Goal: Information Seeking & Learning: Learn about a topic

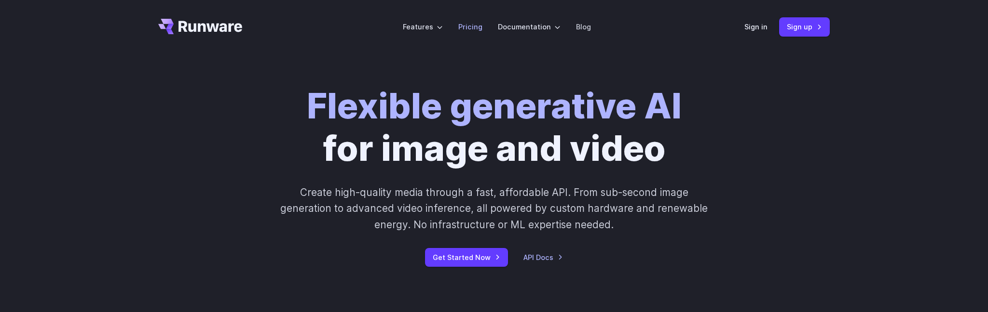
click at [474, 22] on link "Pricing" at bounding box center [470, 26] width 24 height 11
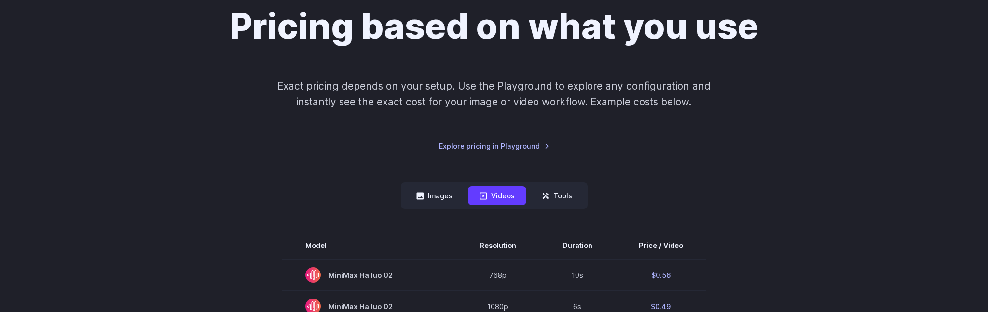
scroll to position [119, 0]
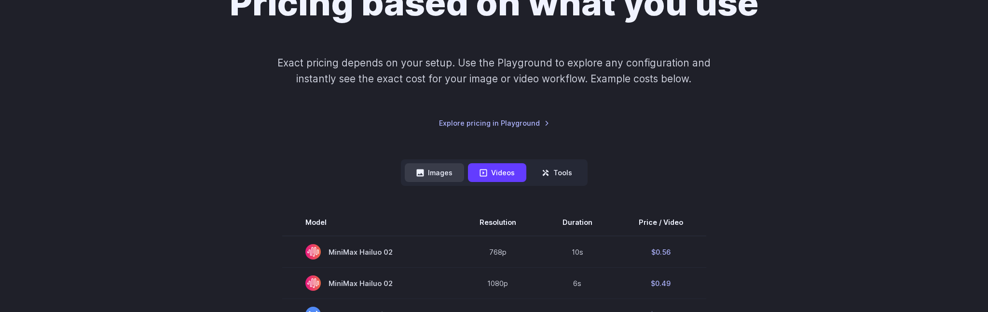
click at [434, 172] on button "Images" at bounding box center [434, 172] width 59 height 19
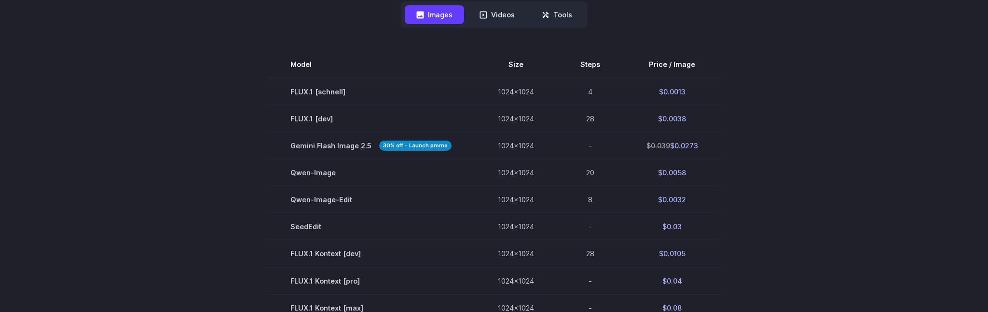
scroll to position [280, 0]
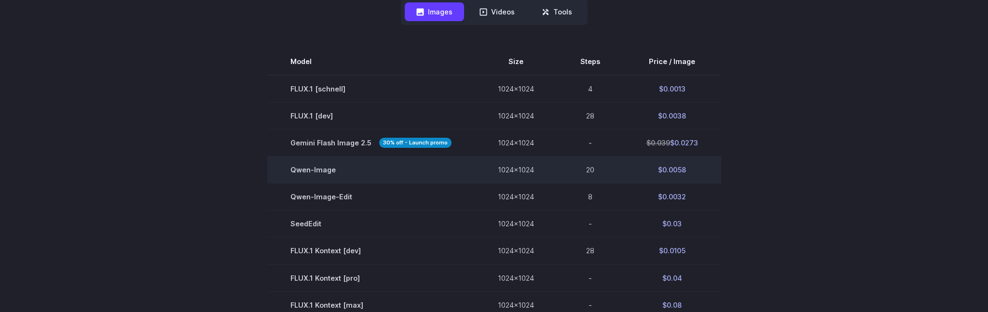
click at [675, 174] on td "$0.0058" at bounding box center [672, 170] width 98 height 27
copy tbody "$0.0058"
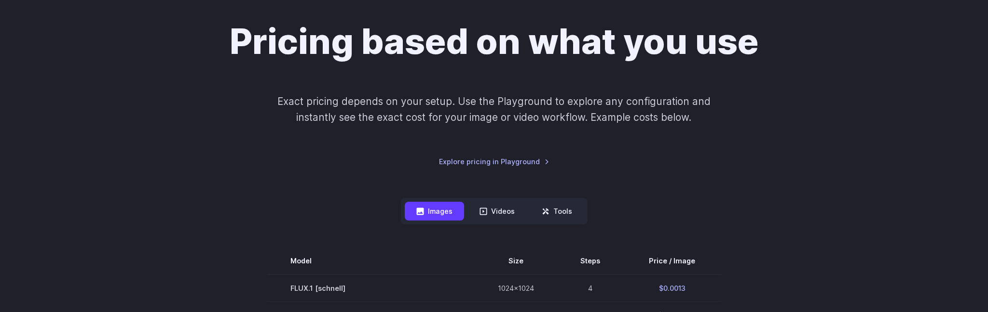
scroll to position [0, 0]
